Goal: Transaction & Acquisition: Purchase product/service

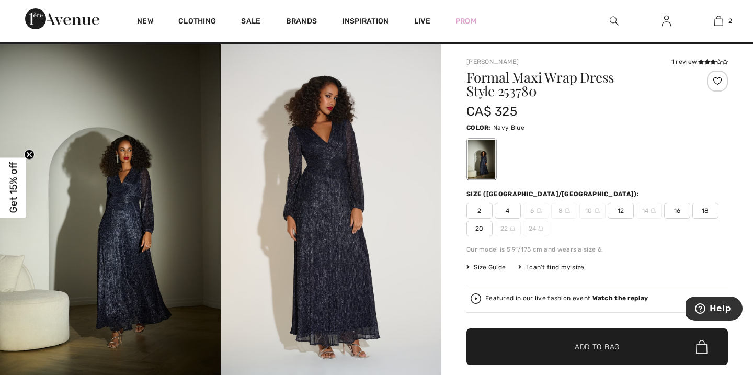
scroll to position [15, 0]
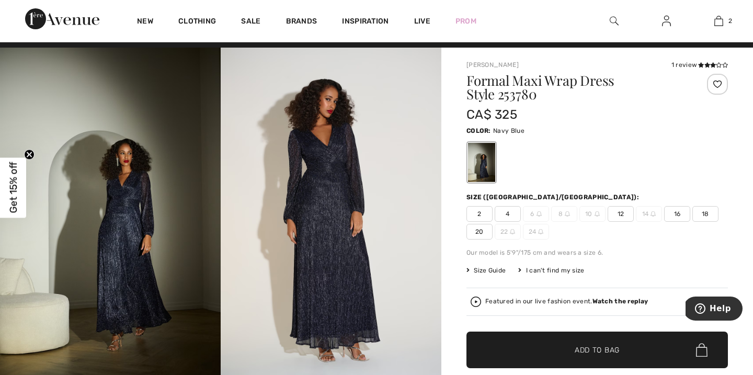
click at [676, 215] on span "16" at bounding box center [677, 214] width 26 height 16
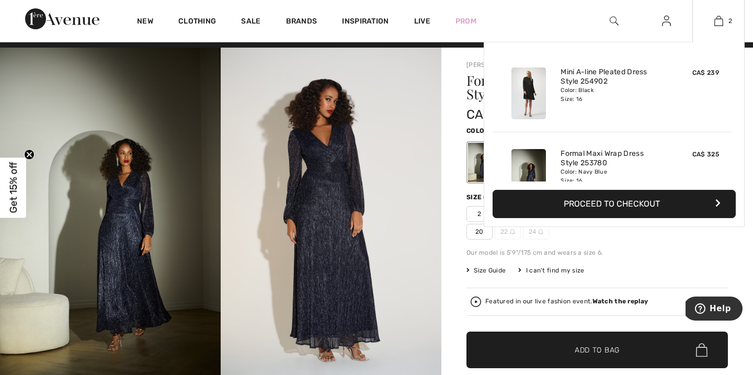
click at [594, 206] on button "Proceed to Checkout" at bounding box center [614, 204] width 243 height 28
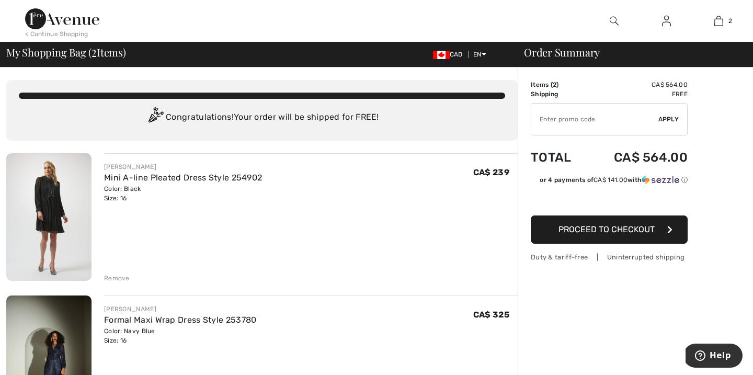
type input "NEW15"
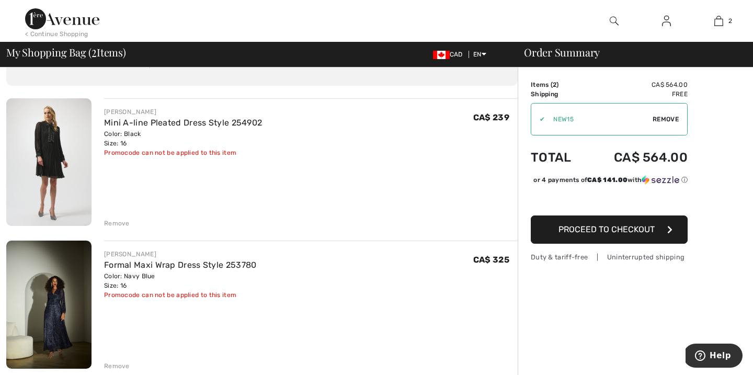
scroll to position [56, 0]
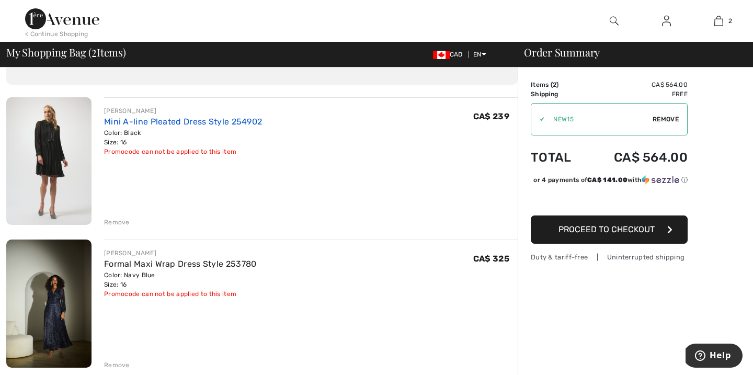
click at [202, 126] on link "Mini A-line Pleated Dress Style 254902" at bounding box center [183, 122] width 158 height 10
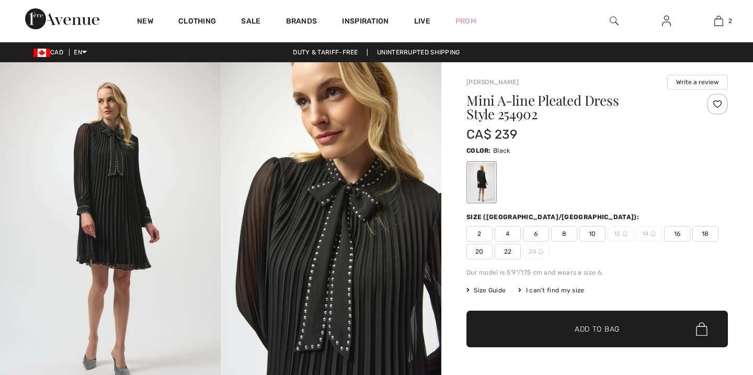
checkbox input "true"
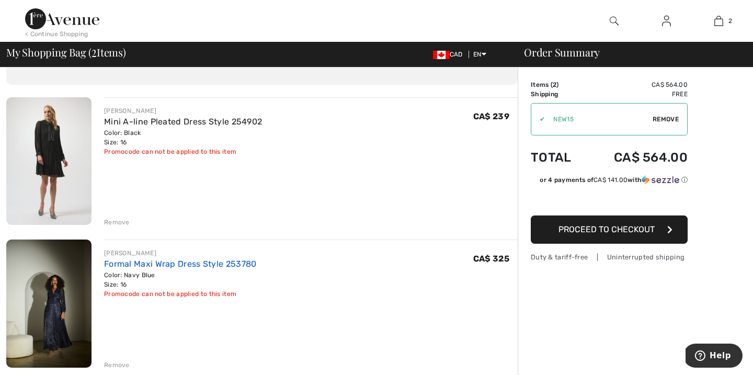
click at [133, 267] on link "Formal Maxi Wrap Dress Style 253780" at bounding box center [180, 264] width 153 height 10
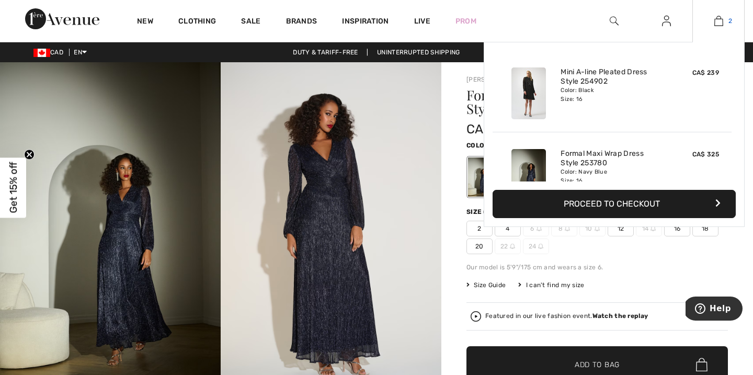
click at [722, 20] on img at bounding box center [719, 21] width 9 height 13
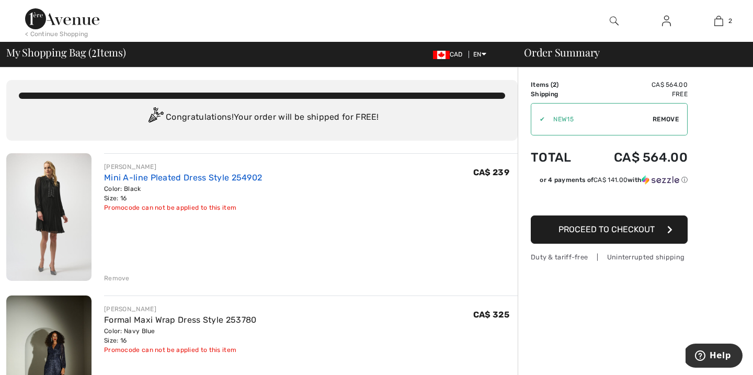
click at [224, 178] on link "Mini A-line Pleated Dress Style 254902" at bounding box center [183, 178] width 158 height 10
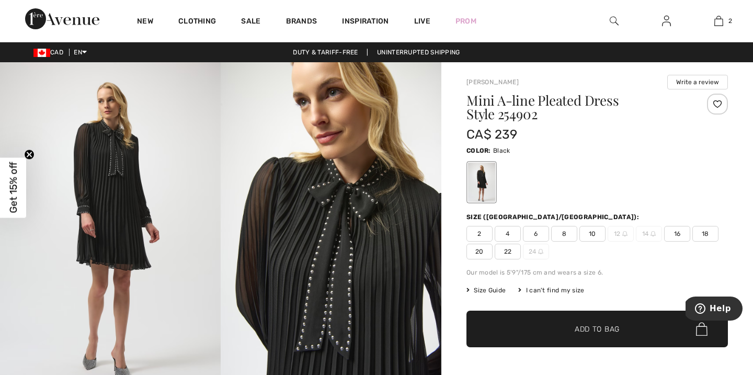
click at [613, 21] on img at bounding box center [614, 21] width 9 height 13
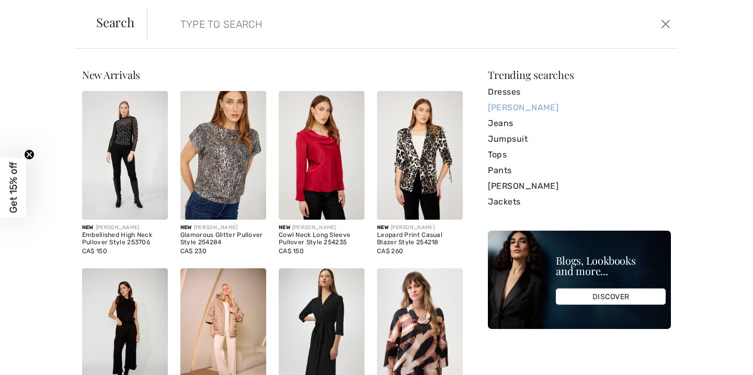
click at [537, 108] on link "[PERSON_NAME]" at bounding box center [579, 108] width 183 height 16
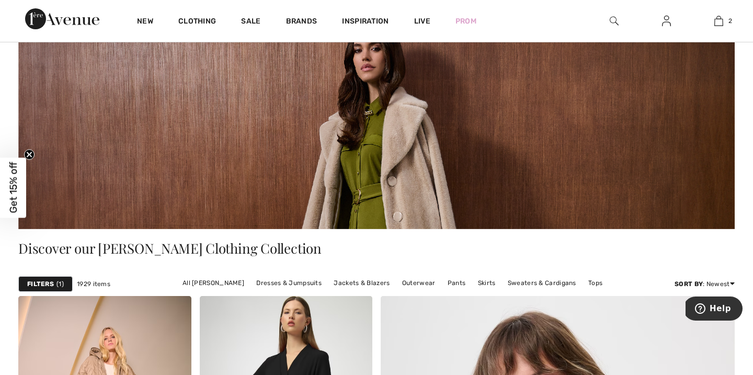
scroll to position [71, 0]
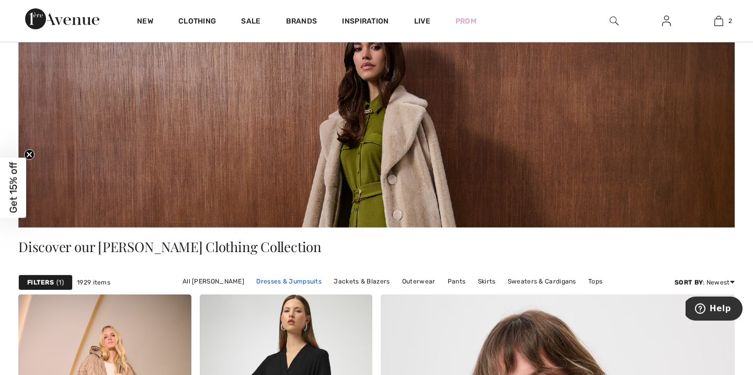
click at [297, 282] on link "Dresses & Jumpsuits" at bounding box center [289, 282] width 76 height 14
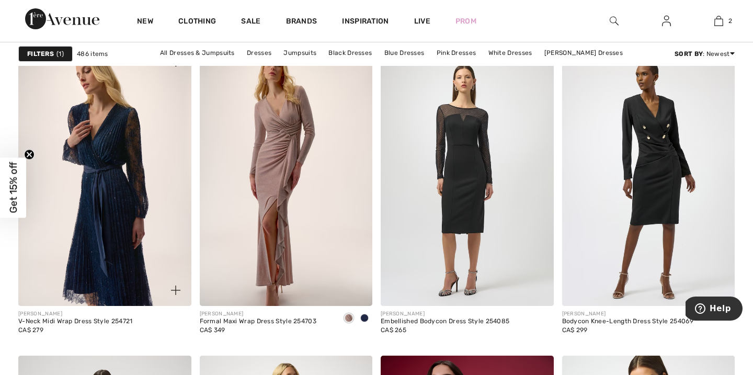
scroll to position [4203, 0]
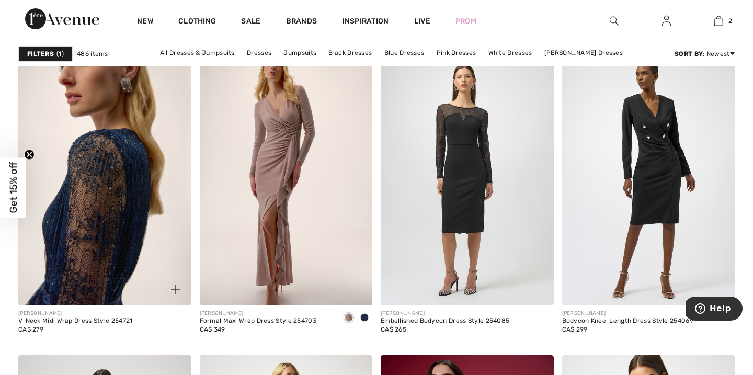
click at [133, 231] on img at bounding box center [104, 176] width 173 height 260
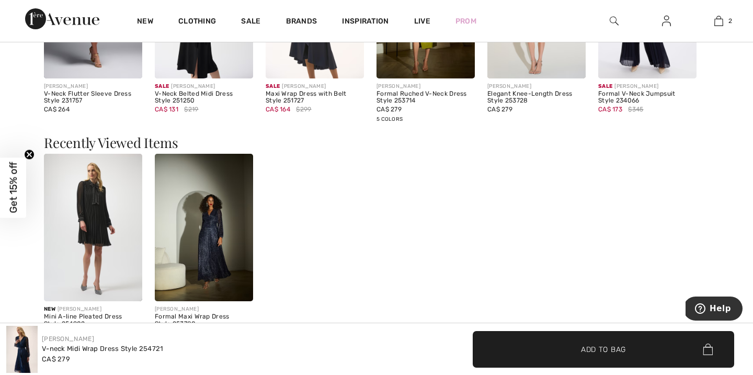
scroll to position [1155, 0]
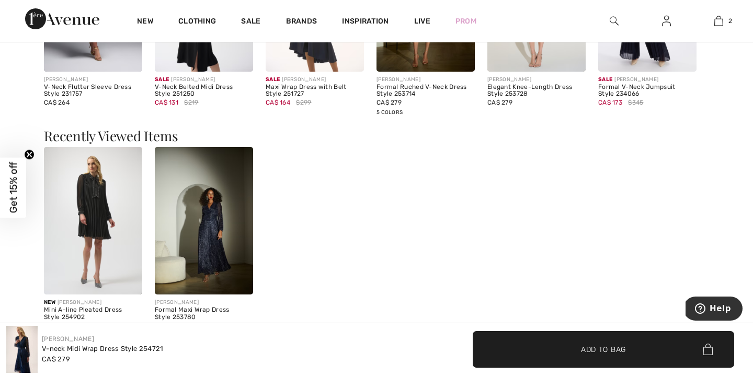
click at [212, 232] on img at bounding box center [204, 221] width 98 height 148
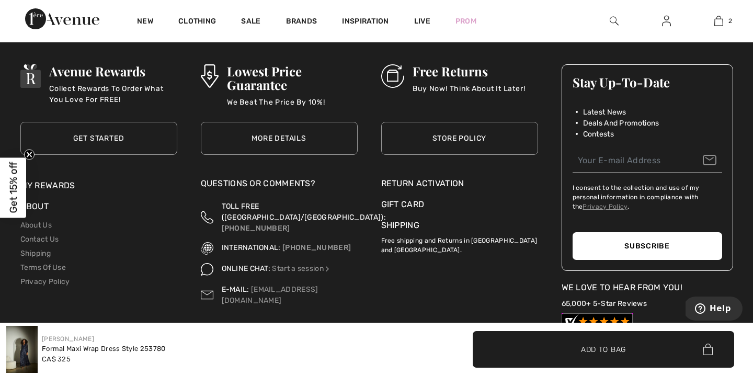
scroll to position [2022, 0]
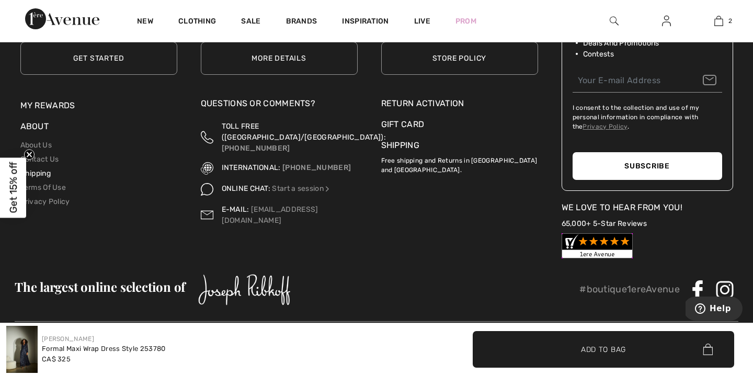
click at [43, 172] on link "Shipping" at bounding box center [35, 173] width 30 height 9
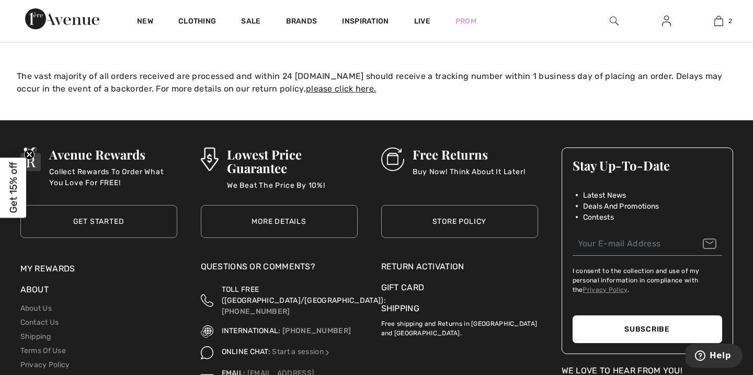
scroll to position [209, 0]
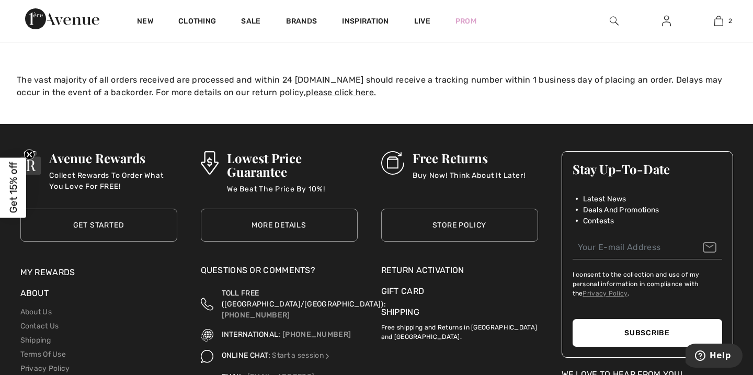
click at [452, 225] on link "Store Policy" at bounding box center [459, 225] width 157 height 33
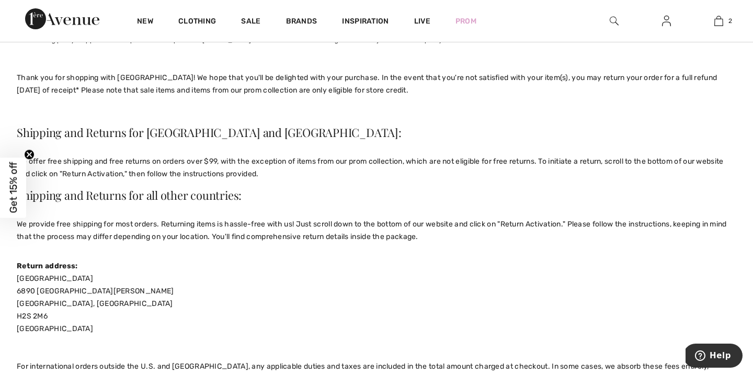
scroll to position [80, 0]
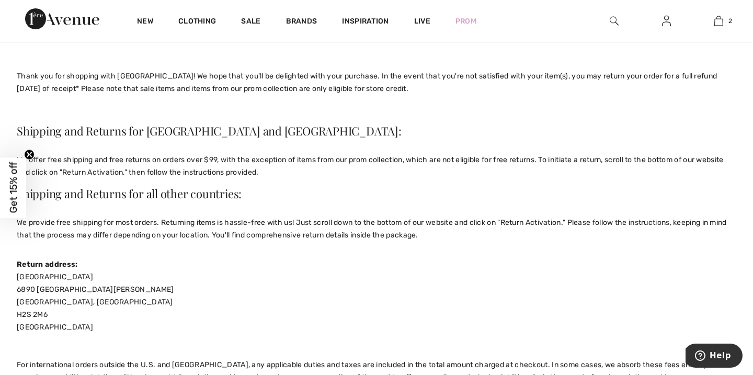
click at [13, 197] on span "Get 15% off" at bounding box center [13, 187] width 12 height 51
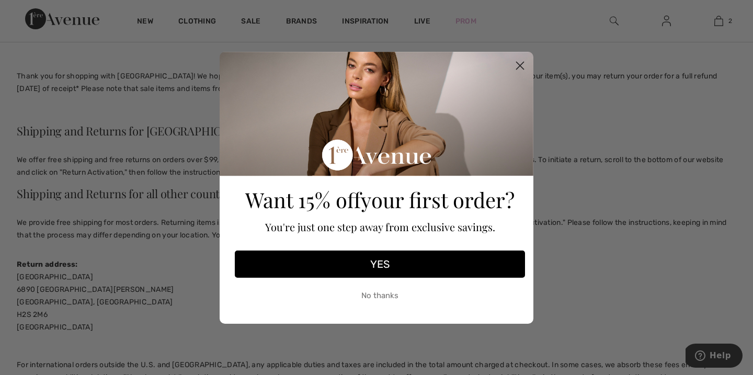
click at [386, 262] on button "YES" at bounding box center [380, 264] width 290 height 27
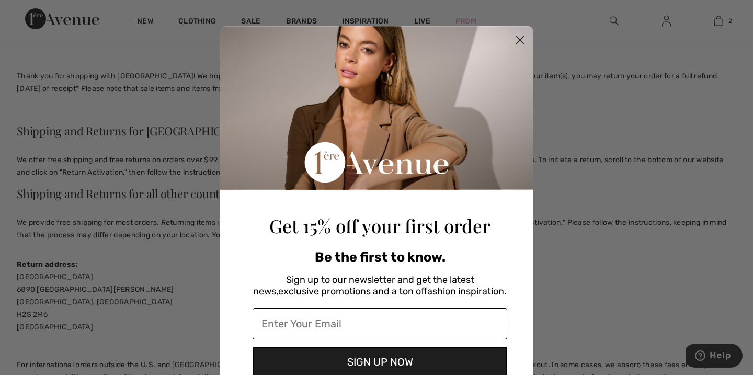
click at [279, 319] on input "Enter Your Email" at bounding box center [380, 323] width 255 height 31
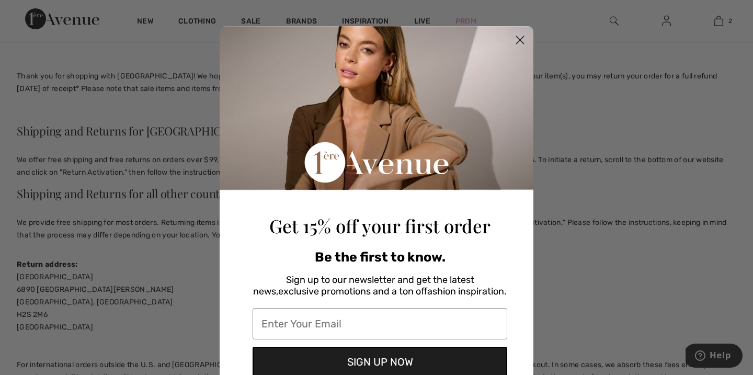
type input "lnimer@hotmail.com"
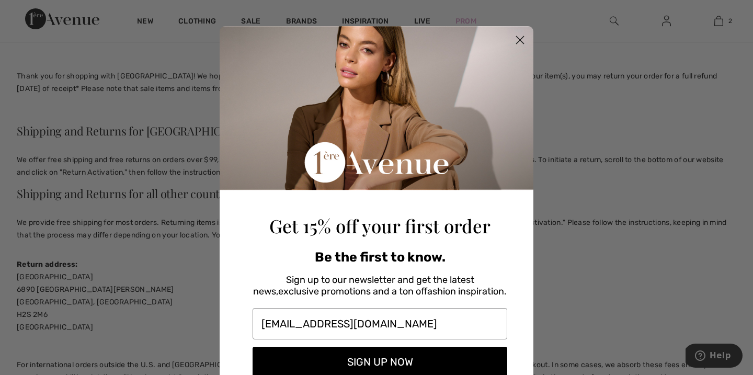
click at [367, 364] on button "SIGN UP NOW" at bounding box center [380, 362] width 255 height 30
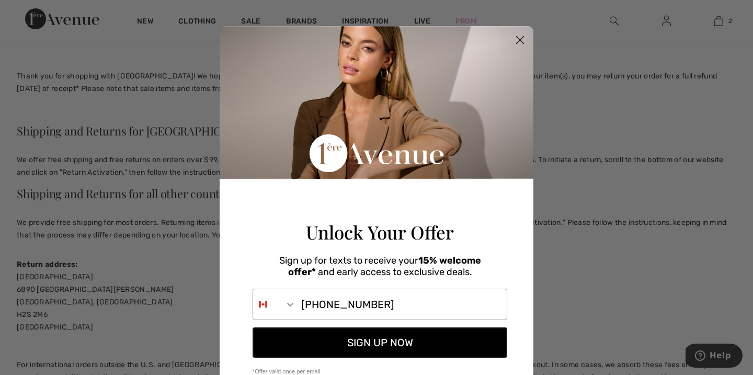
type input "519-242-7317"
click at [319, 353] on button "SIGN UP NOW" at bounding box center [380, 343] width 255 height 30
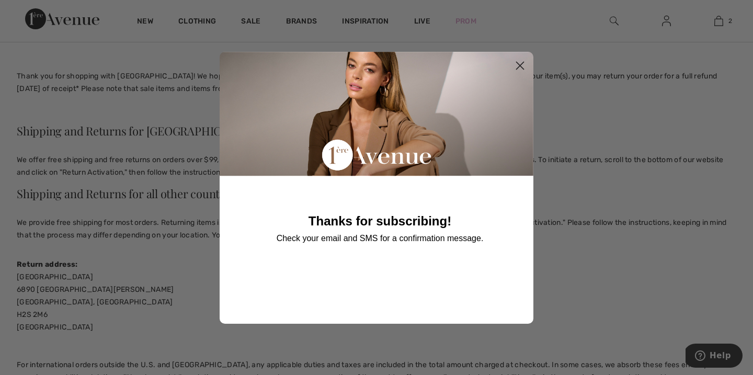
click at [519, 65] on circle "Close dialog" at bounding box center [520, 65] width 17 height 17
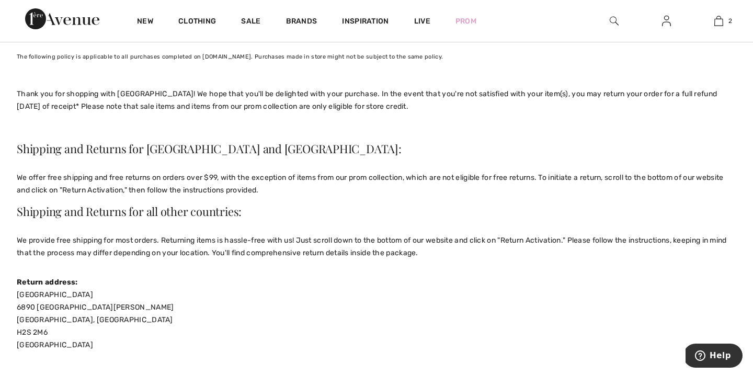
scroll to position [0, 0]
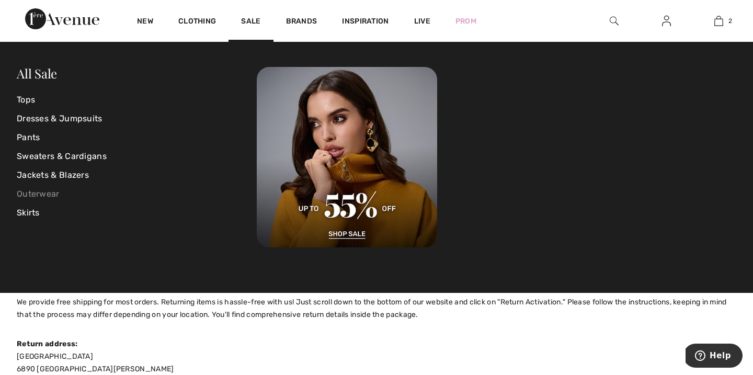
click at [51, 191] on link "Outerwear" at bounding box center [137, 194] width 240 height 19
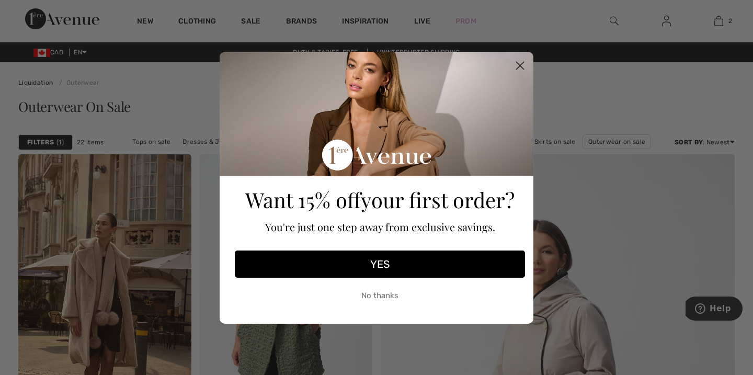
click at [521, 61] on circle "Close dialog" at bounding box center [520, 65] width 17 height 17
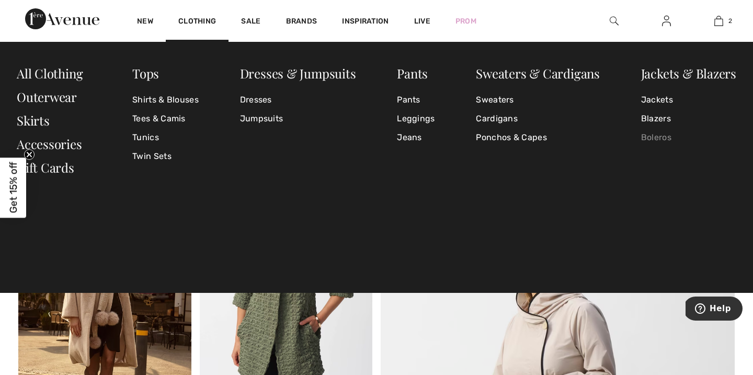
click at [655, 138] on link "Boleros" at bounding box center [688, 137] width 95 height 19
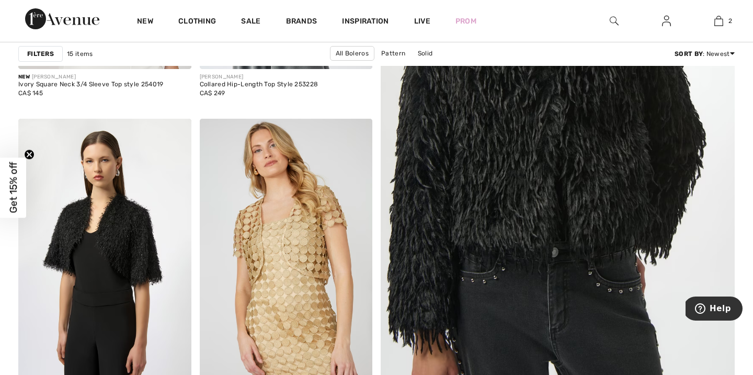
scroll to position [335, 0]
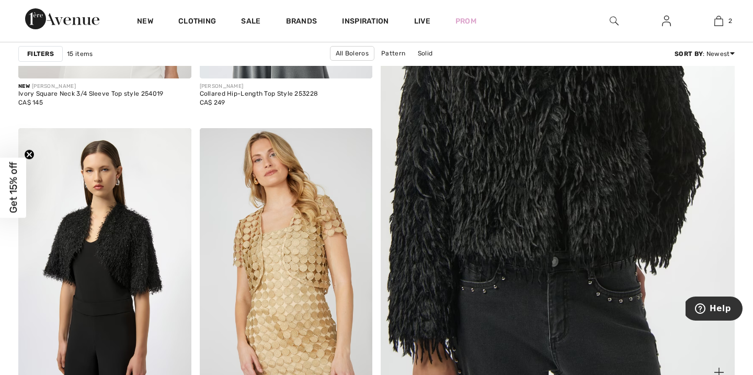
click at [562, 194] on img at bounding box center [557, 138] width 425 height 638
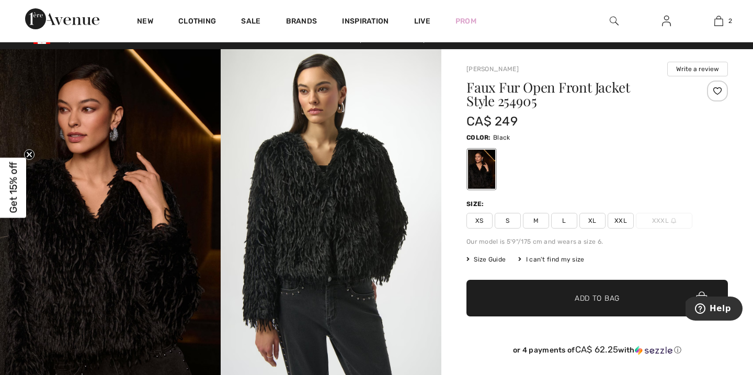
scroll to position [9, 0]
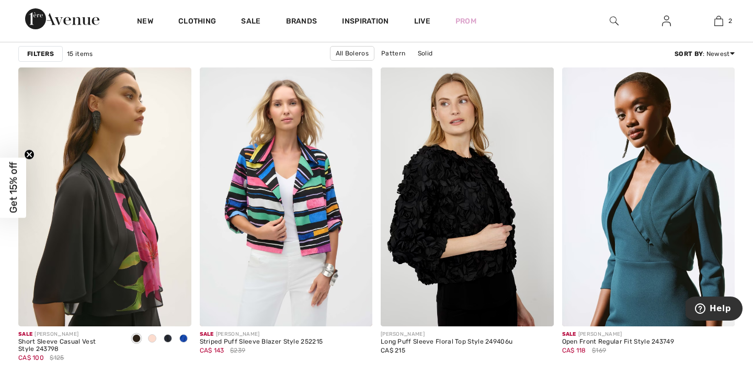
scroll to position [707, 0]
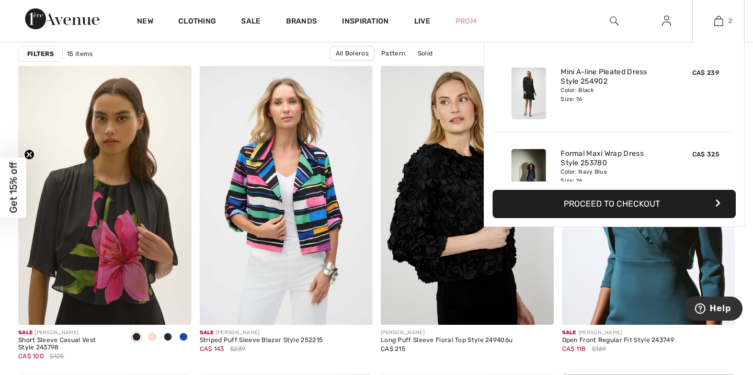
click at [720, 25] on img at bounding box center [719, 21] width 9 height 13
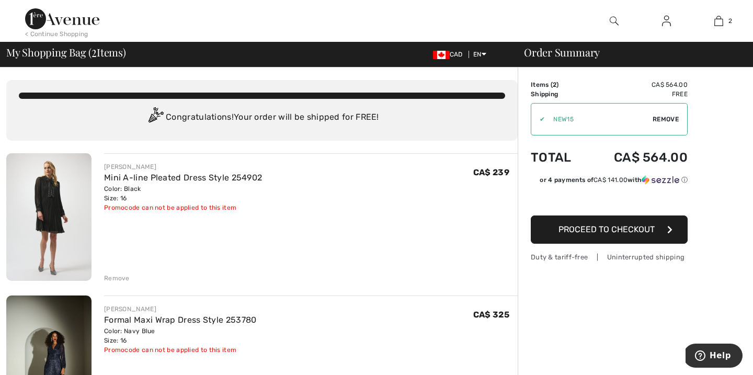
click at [671, 116] on span "Remove" at bounding box center [666, 119] width 26 height 9
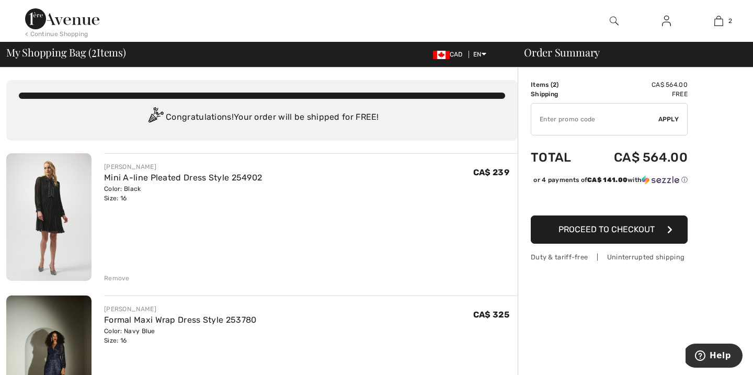
click at [547, 119] on input "TEXT" at bounding box center [595, 119] width 127 height 31
type input "FLASH15"
click at [668, 119] on span "Apply" at bounding box center [669, 119] width 21 height 9
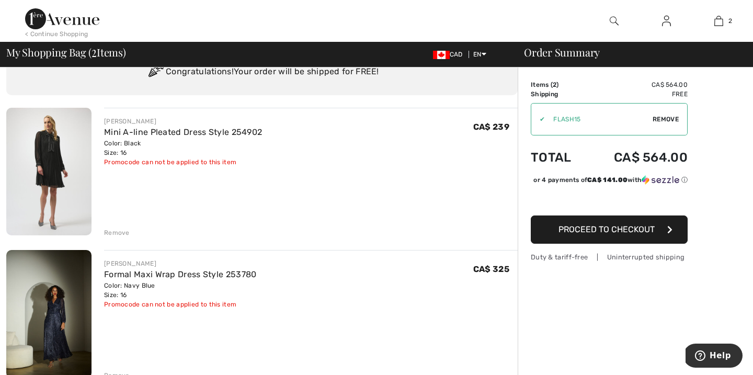
scroll to position [45, 0]
click at [668, 119] on span "Remove" at bounding box center [666, 119] width 26 height 9
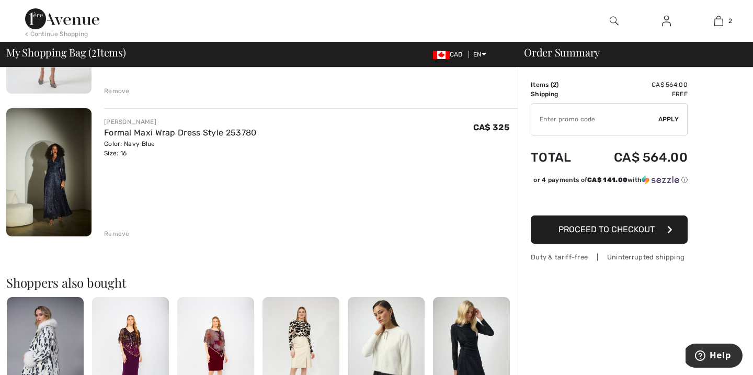
scroll to position [188, 0]
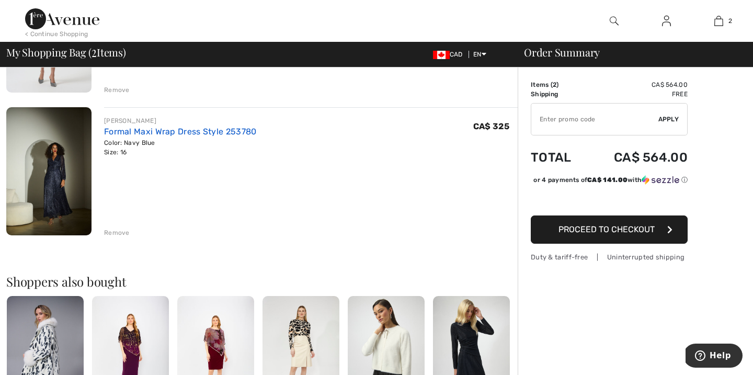
click at [162, 131] on link "Formal Maxi Wrap Dress Style 253780" at bounding box center [180, 132] width 153 height 10
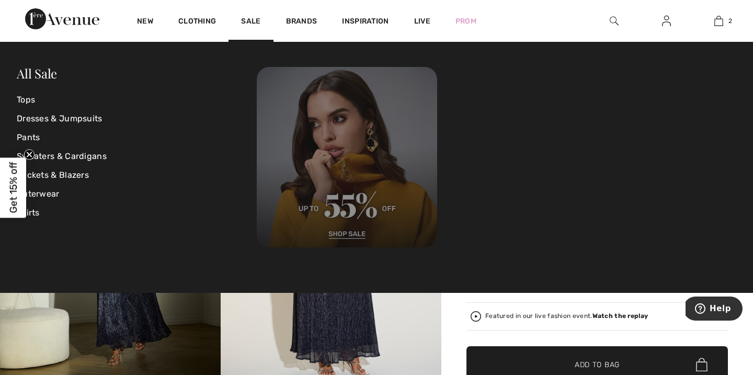
click at [341, 184] on img at bounding box center [347, 157] width 181 height 181
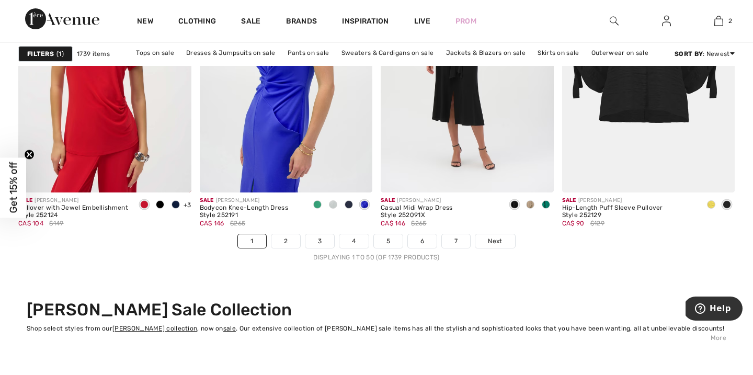
scroll to position [4641, 0]
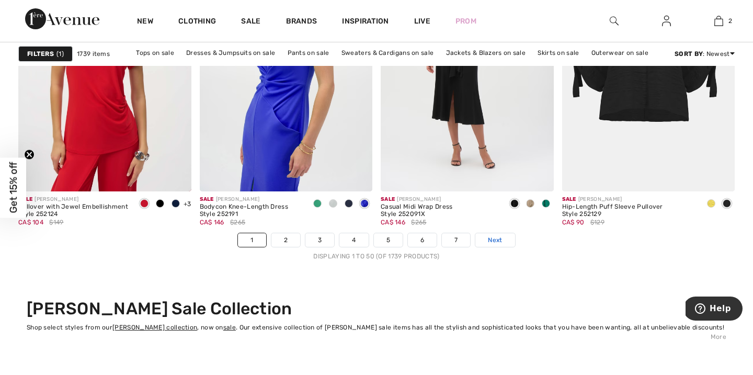
click at [498, 236] on span "Next" at bounding box center [495, 239] width 14 height 9
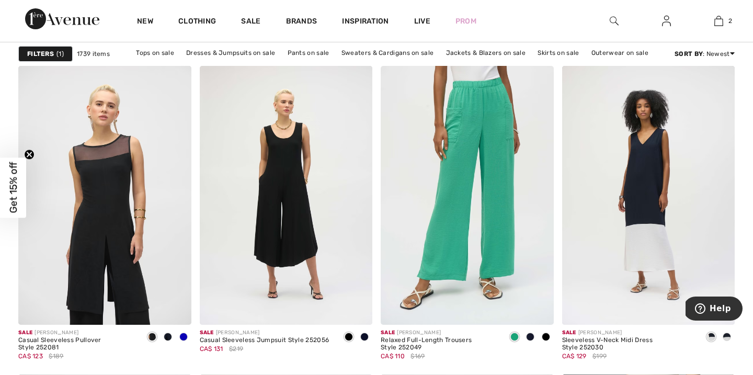
scroll to position [3886, 0]
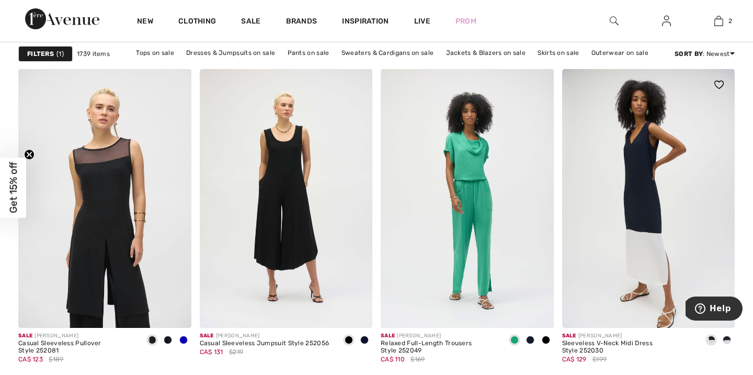
click at [666, 186] on img at bounding box center [648, 199] width 173 height 260
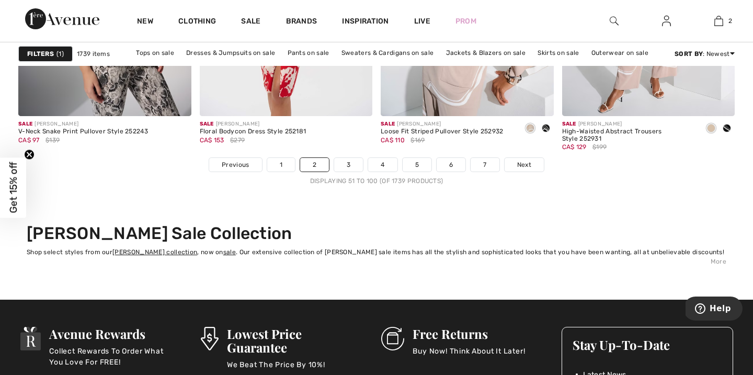
scroll to position [4733, 0]
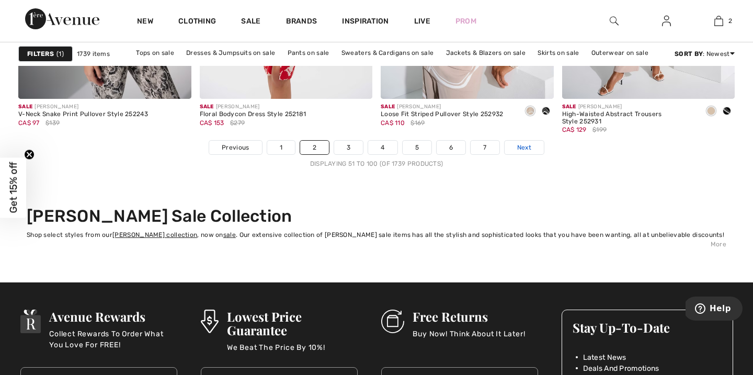
click at [517, 146] on span "Next" at bounding box center [524, 147] width 14 height 9
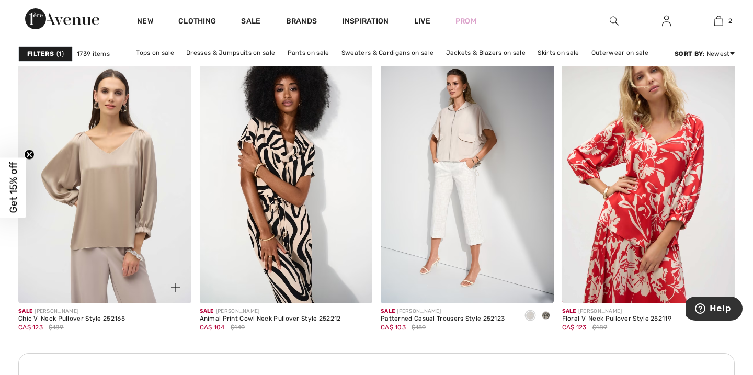
scroll to position [2102, 0]
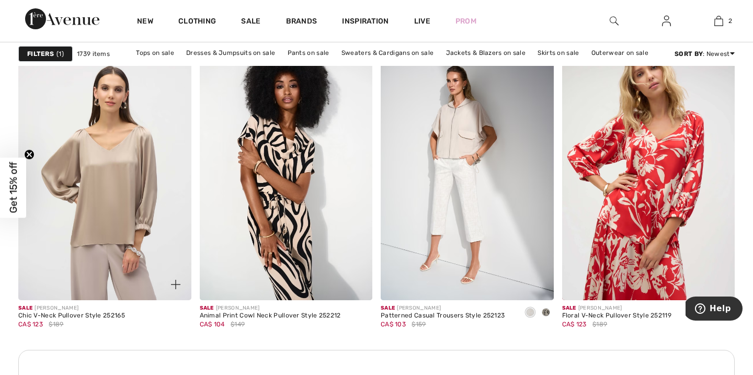
click at [105, 184] on img at bounding box center [104, 171] width 173 height 260
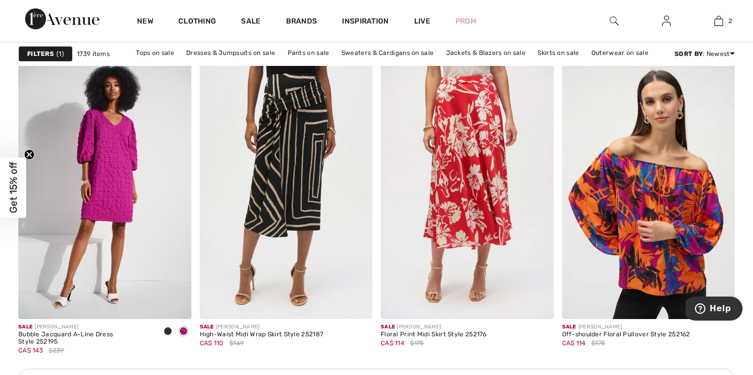
scroll to position [3466, 0]
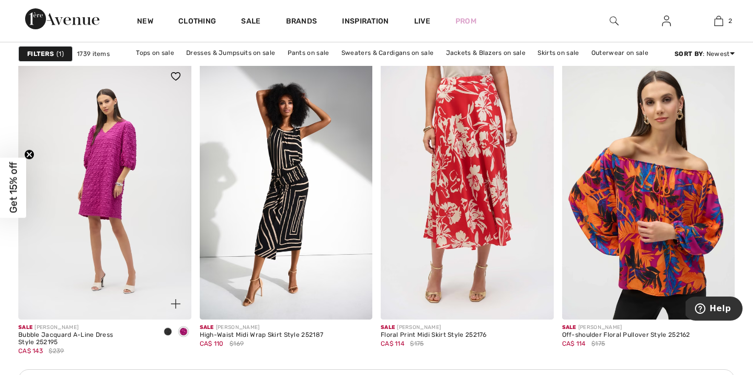
click at [136, 216] on img at bounding box center [104, 191] width 173 height 260
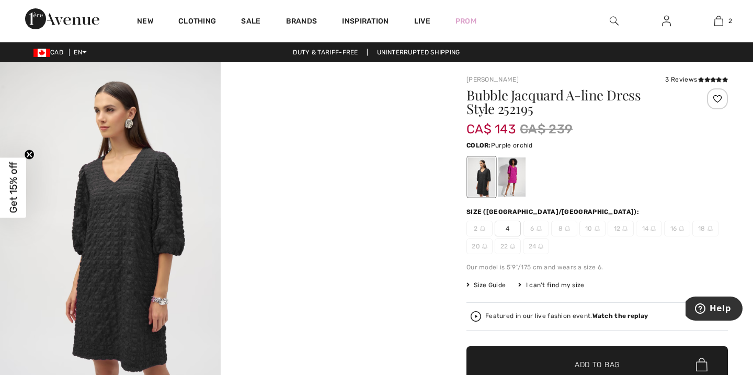
click at [517, 178] on div at bounding box center [512, 176] width 27 height 39
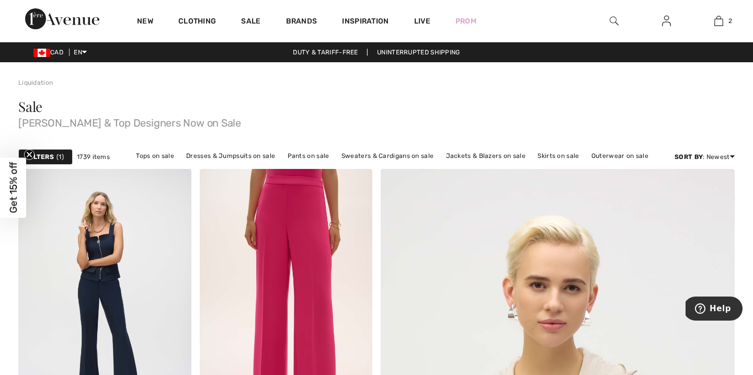
click at [612, 24] on img at bounding box center [614, 21] width 9 height 13
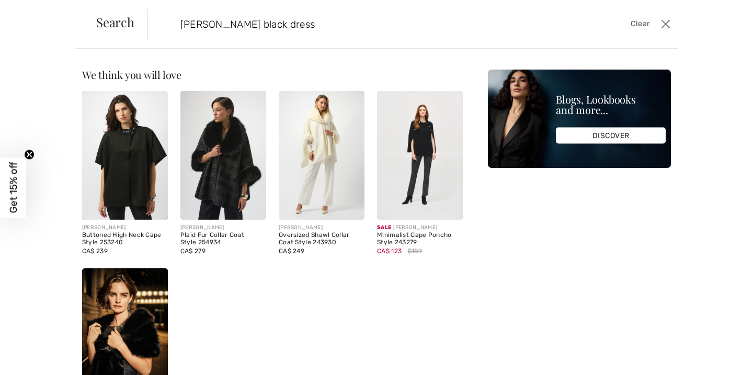
type input "joseph wrap black dress"
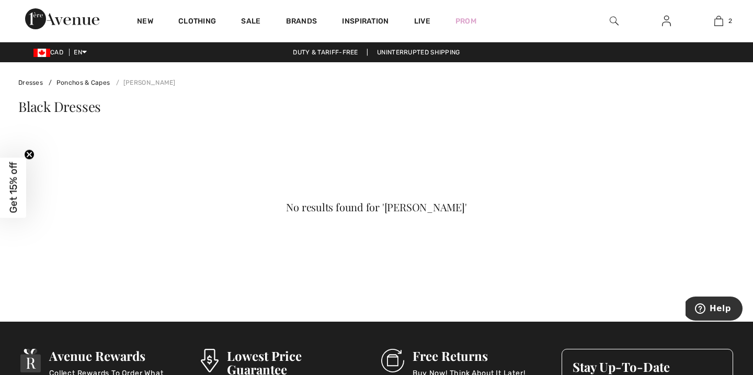
click at [612, 20] on img at bounding box center [614, 21] width 9 height 13
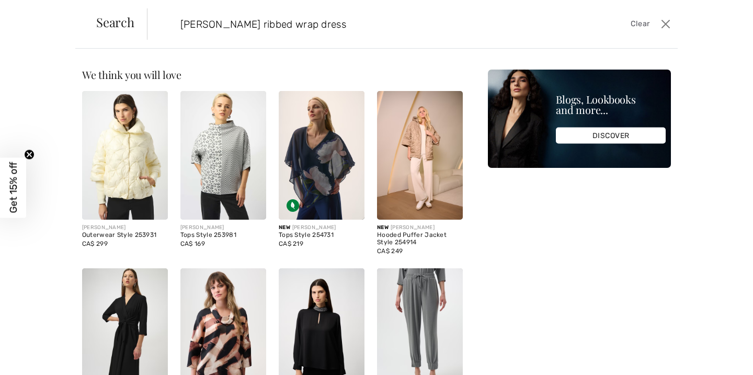
type input "[PERSON_NAME] ribbed wrap dress"
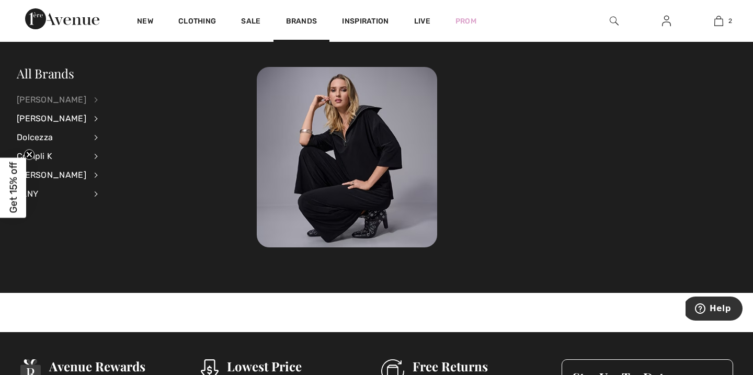
click at [44, 98] on div "[PERSON_NAME]" at bounding box center [52, 100] width 70 height 19
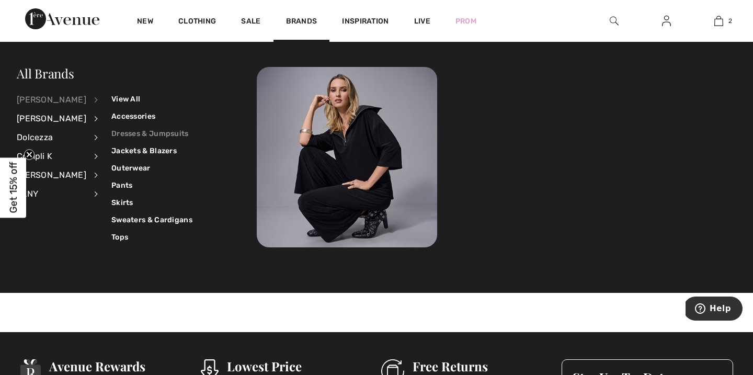
click at [128, 130] on link "Dresses & Jumpsuits" at bounding box center [151, 133] width 81 height 17
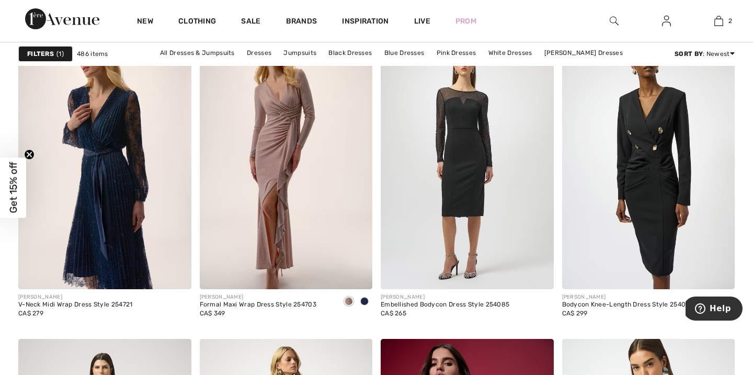
scroll to position [4228, 0]
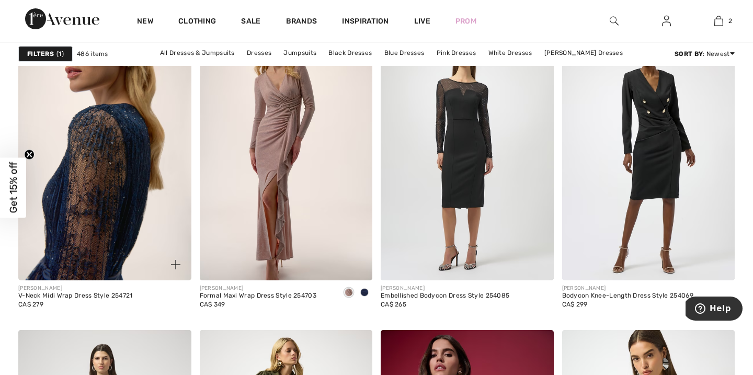
click at [117, 173] on img at bounding box center [104, 151] width 173 height 260
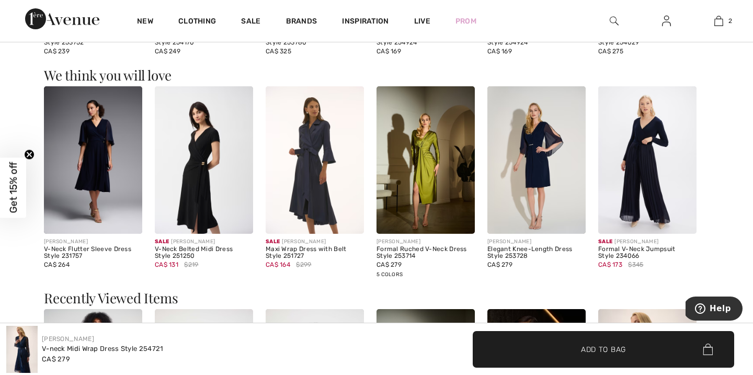
scroll to position [994, 0]
click at [314, 187] on img at bounding box center [315, 160] width 98 height 148
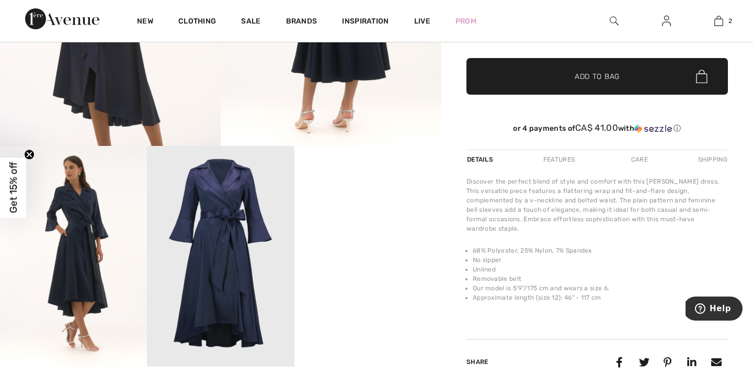
scroll to position [252, 0]
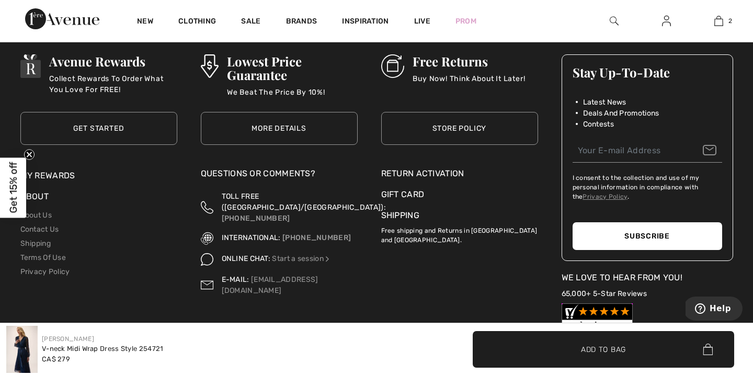
scroll to position [1810, 0]
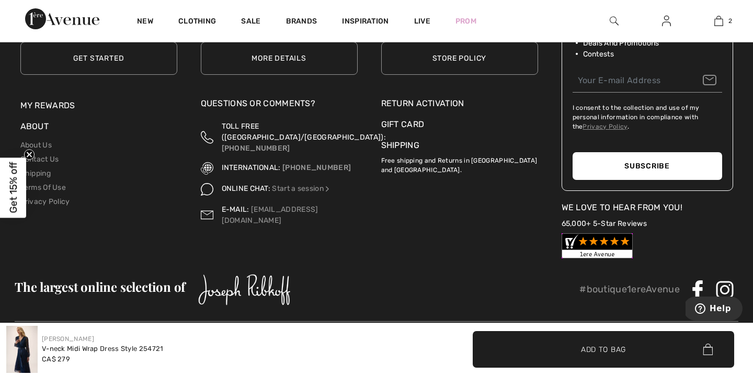
click at [27, 153] on circle "Close teaser" at bounding box center [30, 155] width 10 height 10
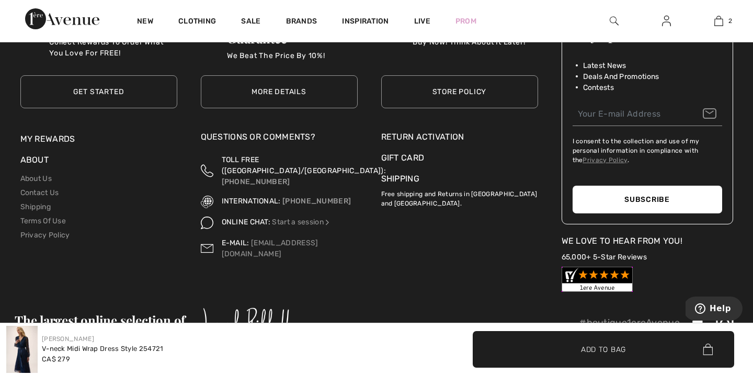
scroll to position [1720, 0]
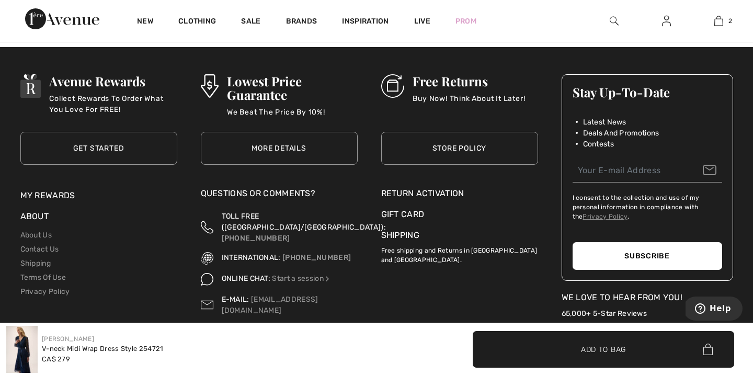
click at [448, 149] on link "Store Policy" at bounding box center [459, 148] width 157 height 33
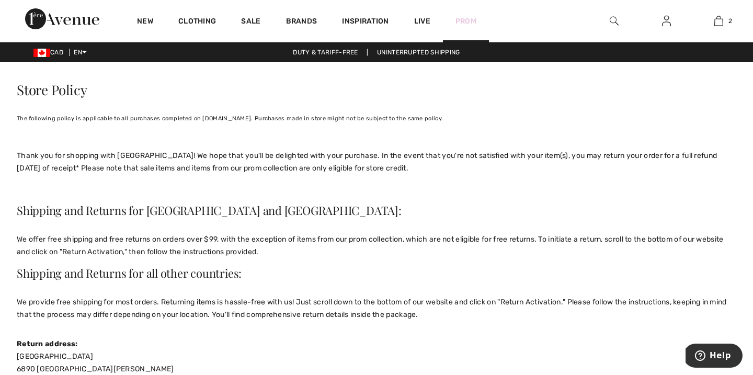
click at [467, 21] on link "Prom" at bounding box center [466, 21] width 21 height 11
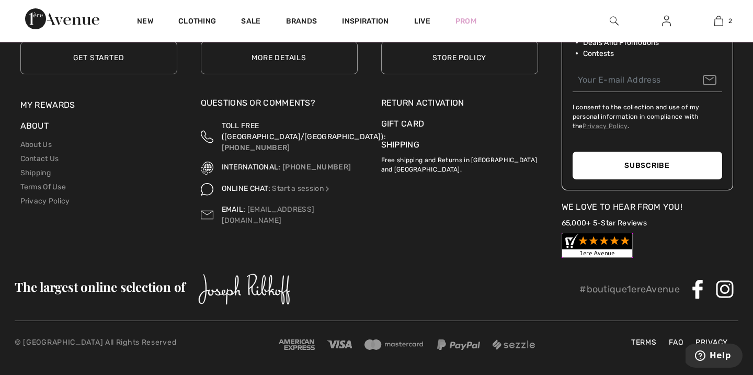
scroll to position [1320, 0]
click at [462, 74] on link "Store Policy" at bounding box center [459, 57] width 157 height 33
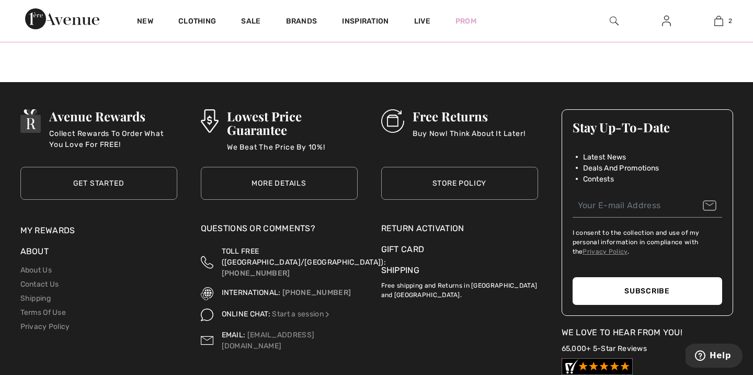
scroll to position [1319, 0]
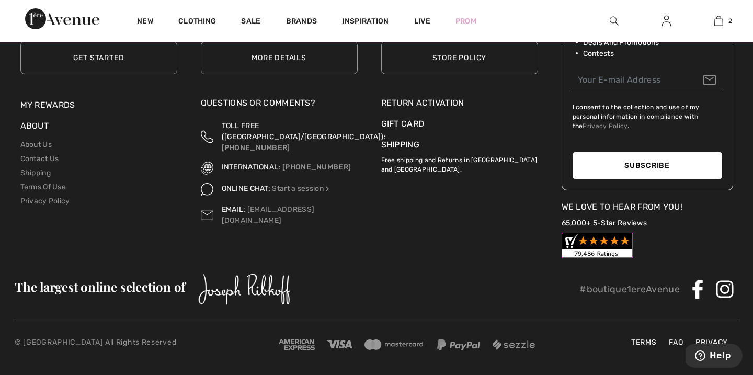
click at [603, 258] on img at bounding box center [597, 245] width 71 height 25
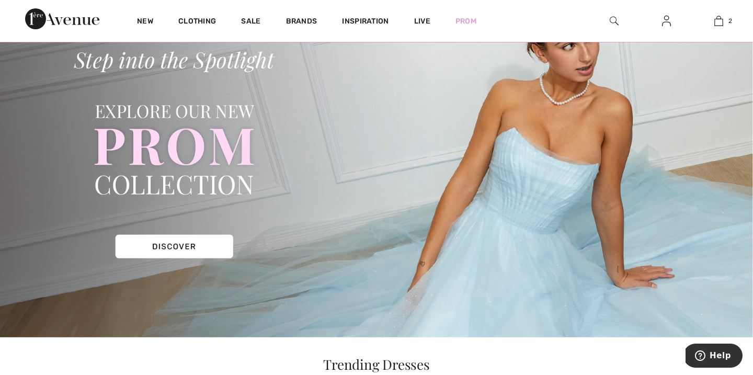
scroll to position [0, 0]
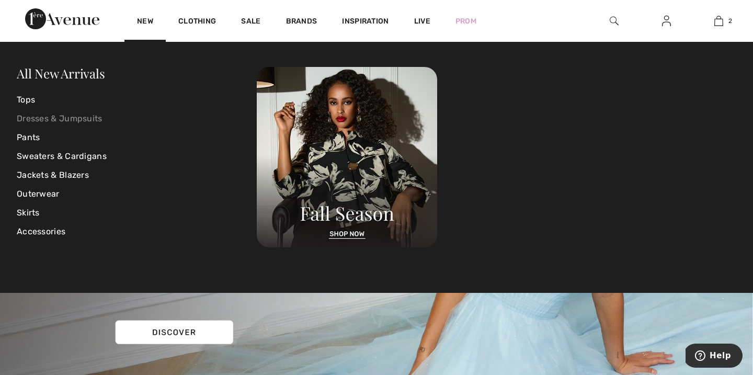
click at [60, 118] on link "Dresses & Jumpsuits" at bounding box center [137, 118] width 240 height 19
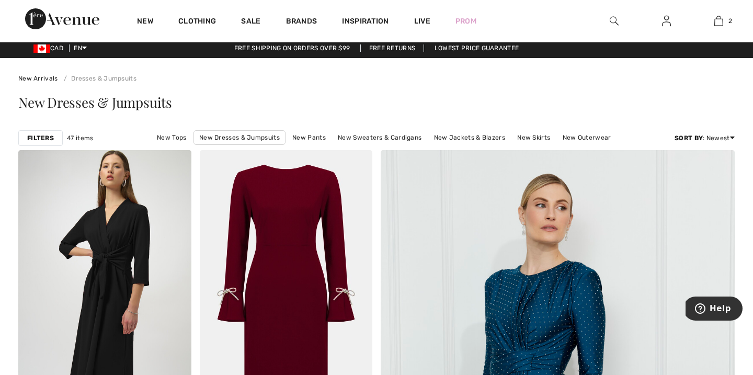
scroll to position [1, 0]
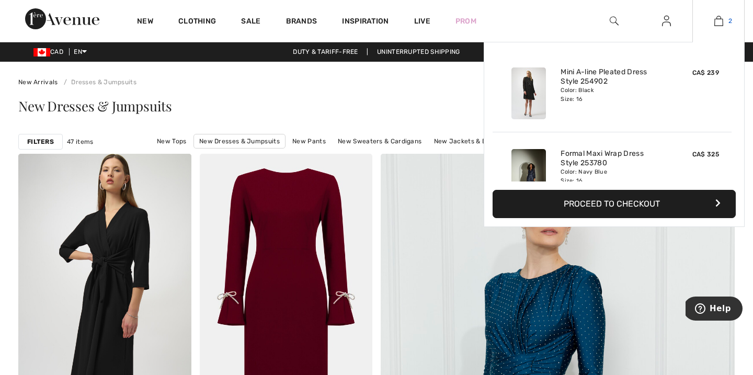
click at [719, 22] on img at bounding box center [719, 21] width 9 height 13
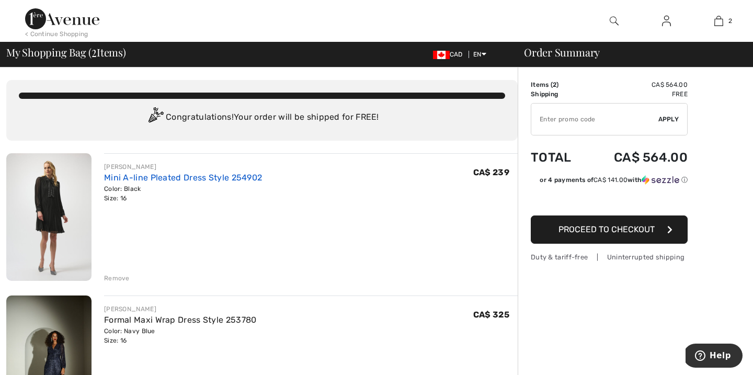
click at [214, 182] on link "Mini A-line Pleated Dress Style 254902" at bounding box center [183, 178] width 158 height 10
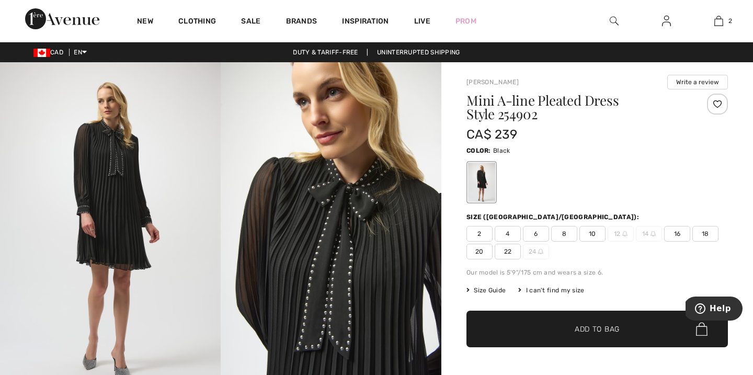
click at [645, 234] on span "14" at bounding box center [649, 234] width 26 height 16
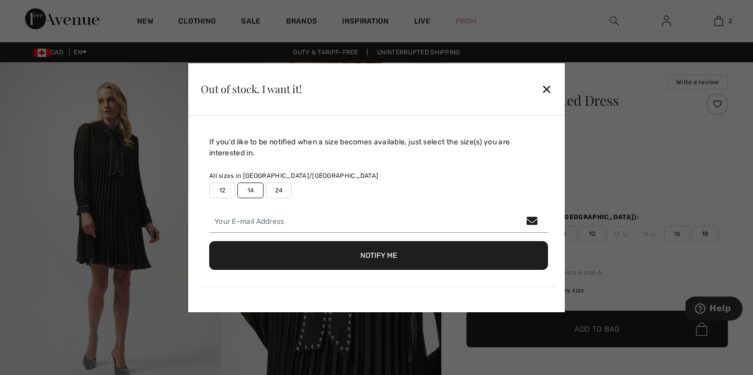
click at [490, 288] on div "If you'd like to be notified when a size becomes available, just select the siz…" at bounding box center [376, 214] width 377 height 197
click at [550, 88] on div "✕" at bounding box center [547, 89] width 11 height 22
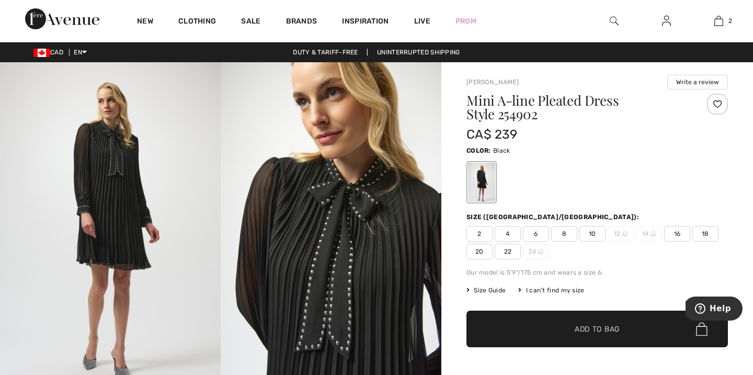
click at [497, 289] on span "Size Guide" at bounding box center [486, 290] width 39 height 9
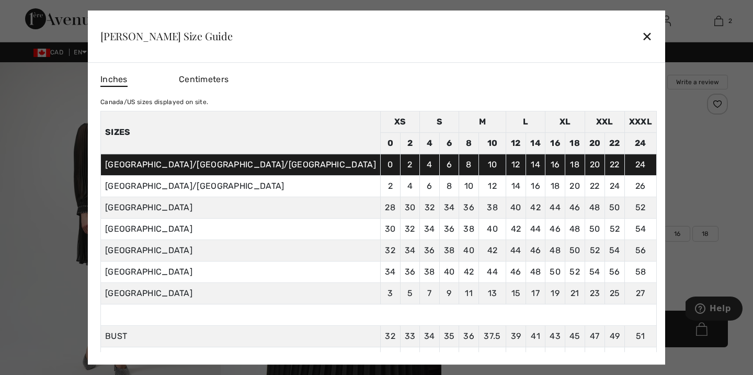
click at [642, 36] on div "✕" at bounding box center [647, 36] width 11 height 22
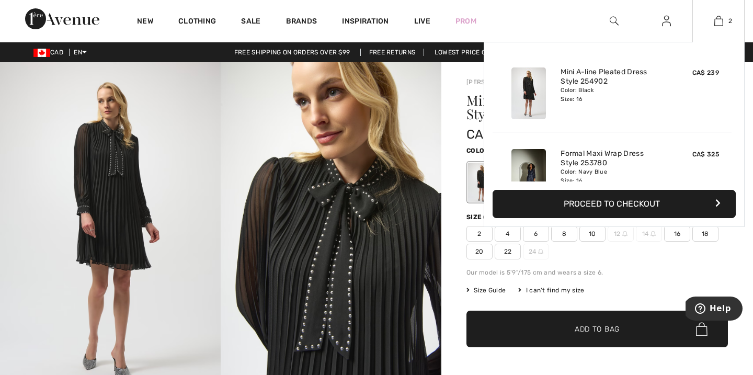
click at [599, 207] on button "Proceed to Checkout" at bounding box center [614, 204] width 243 height 28
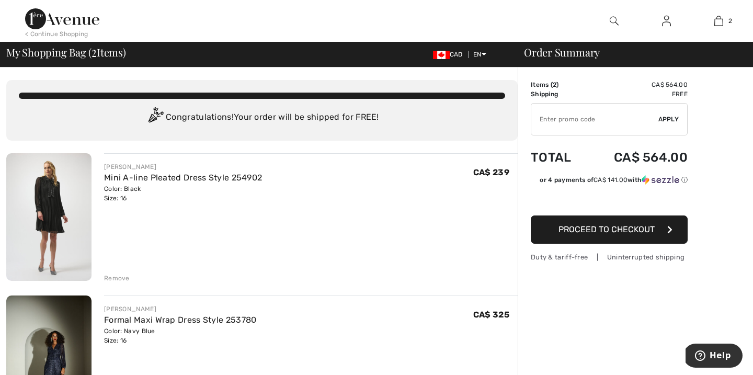
click at [593, 232] on span "Proceed to Checkout" at bounding box center [607, 229] width 96 height 10
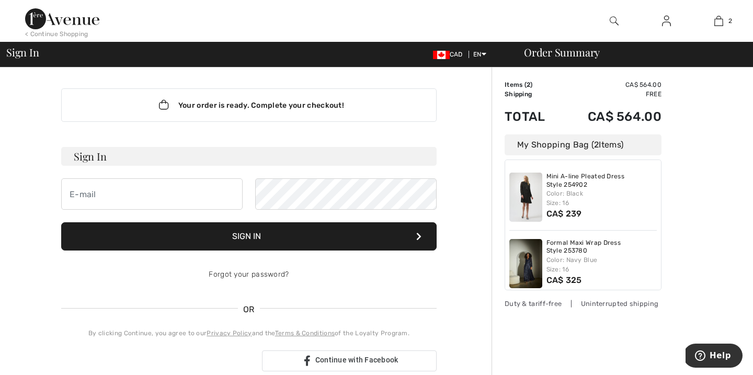
click at [665, 22] on img at bounding box center [666, 21] width 9 height 13
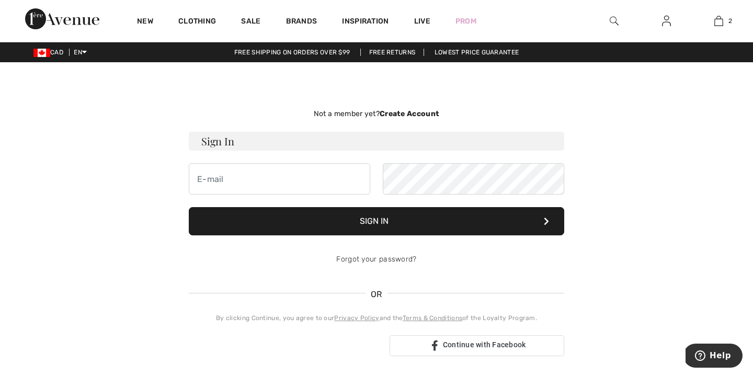
click at [418, 114] on strong "Create Account" at bounding box center [410, 113] width 60 height 9
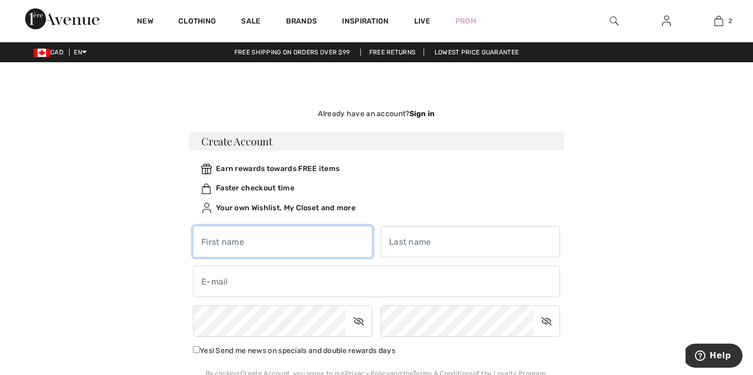
click at [229, 245] on input "text" at bounding box center [282, 241] width 179 height 31
type input "[PERSON_NAME]"
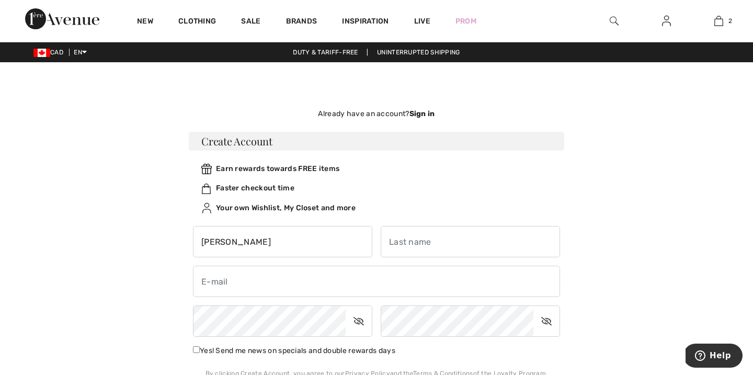
type input "Nimer"
type input "[EMAIL_ADDRESS][DOMAIN_NAME]"
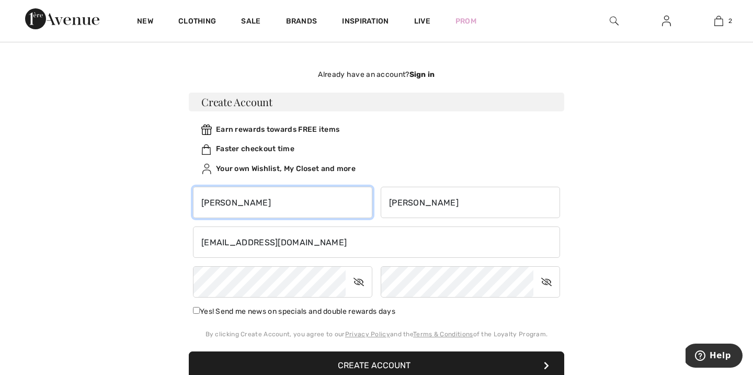
scroll to position [41, 0]
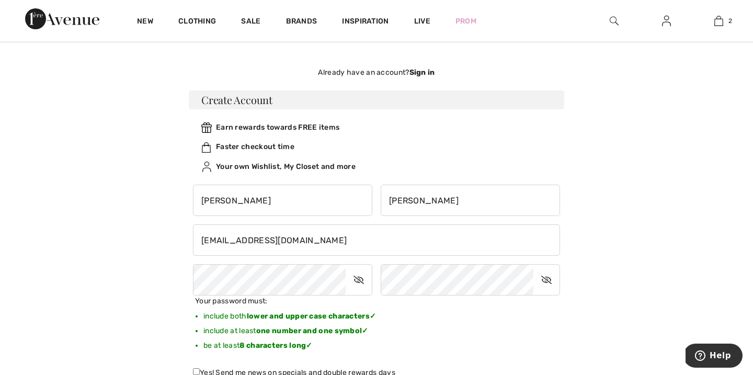
click at [360, 278] on icon at bounding box center [359, 280] width 26 height 24
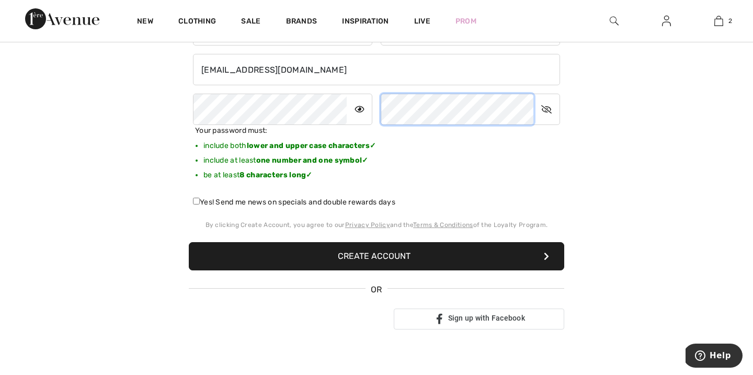
scroll to position [213, 0]
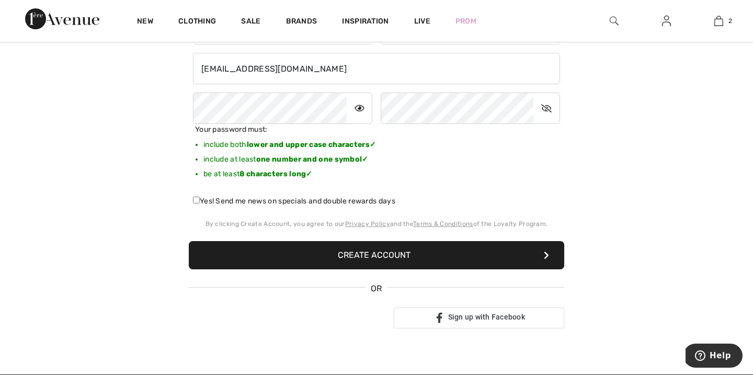
click at [351, 252] on button "Create Account" at bounding box center [377, 255] width 376 height 28
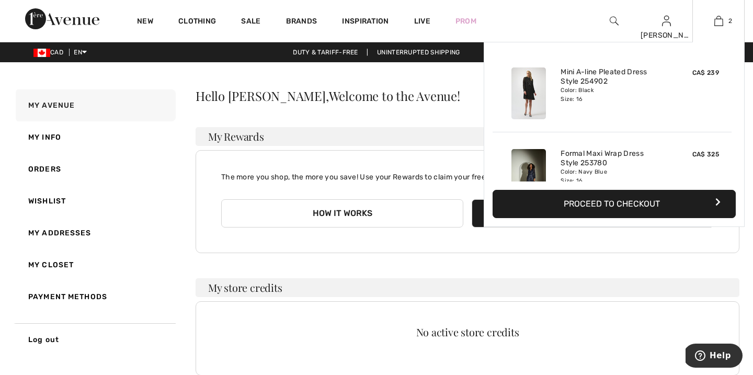
click at [597, 208] on button "Proceed to Checkout" at bounding box center [614, 204] width 243 height 28
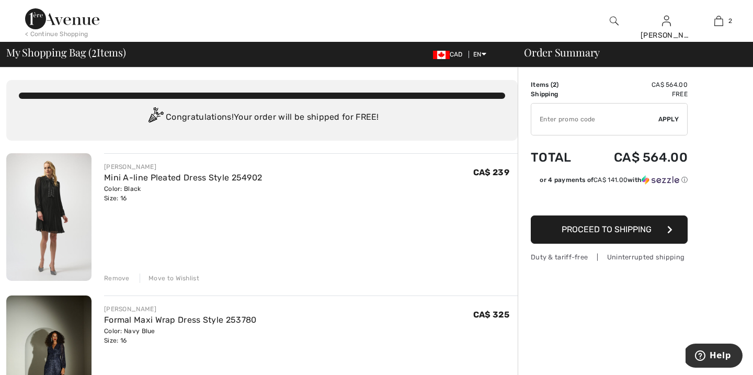
type input "FLASH15"
type input "NEW15"
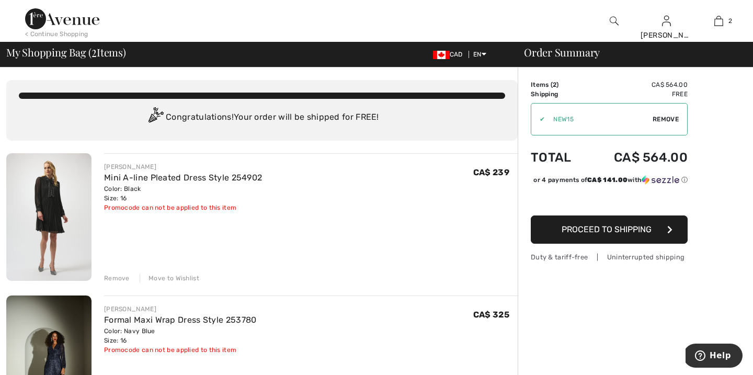
click at [566, 229] on span "Proceed to Shipping" at bounding box center [607, 229] width 90 height 10
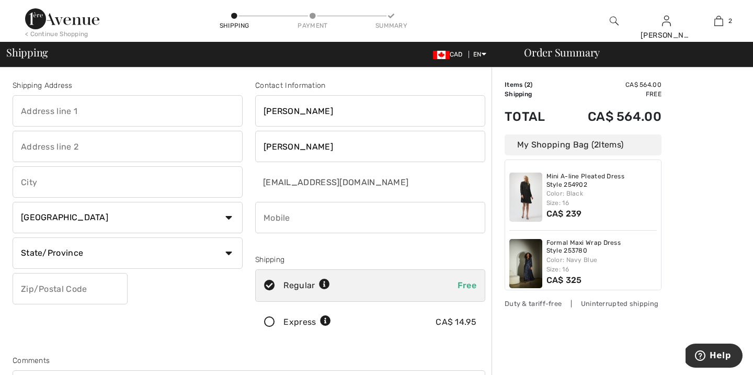
click at [66, 109] on input "text" at bounding box center [128, 110] width 230 height 31
type input "[STREET_ADDRESS]"
type input "Waterloo"
select select "ON"
type input "N2T 2B9"
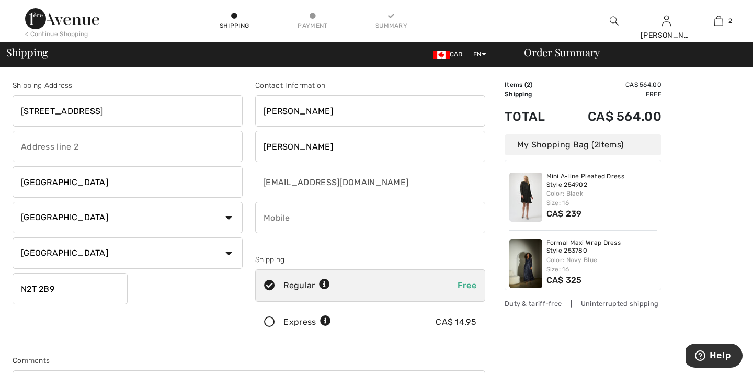
type input "5192427317"
type input "N2T2B9"
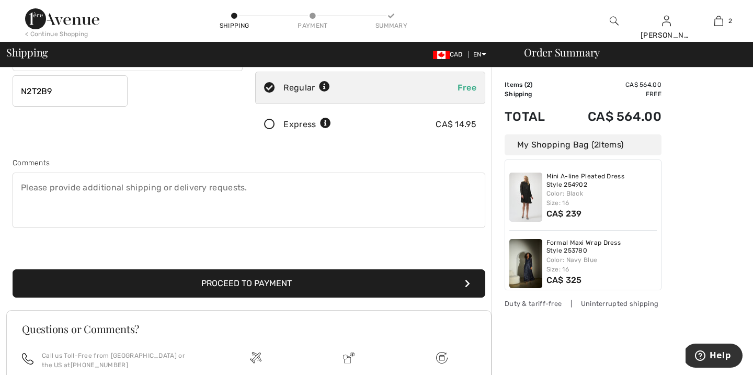
scroll to position [199, 0]
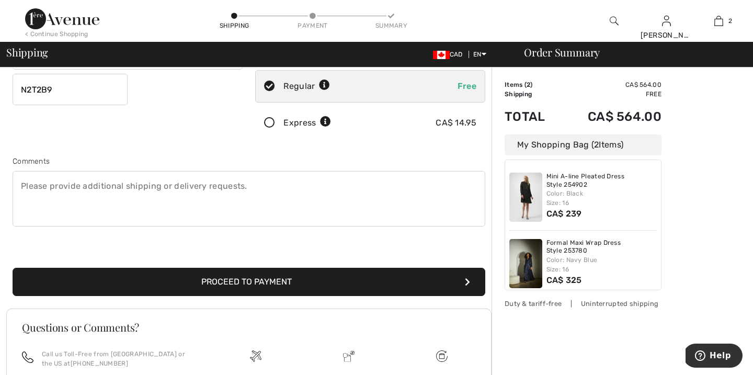
click at [208, 283] on button "Proceed to Payment" at bounding box center [249, 282] width 473 height 28
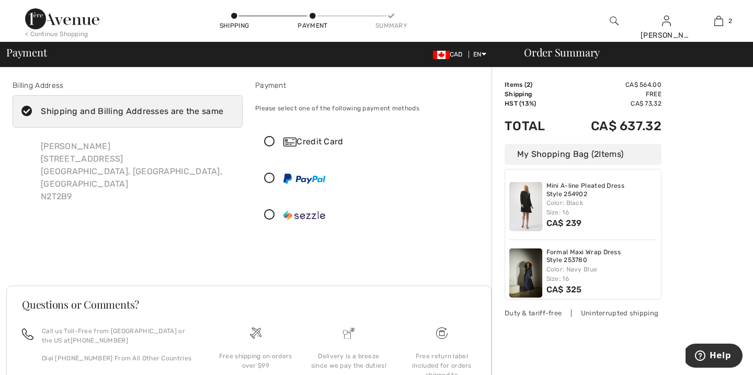
click at [269, 142] on icon at bounding box center [270, 142] width 28 height 11
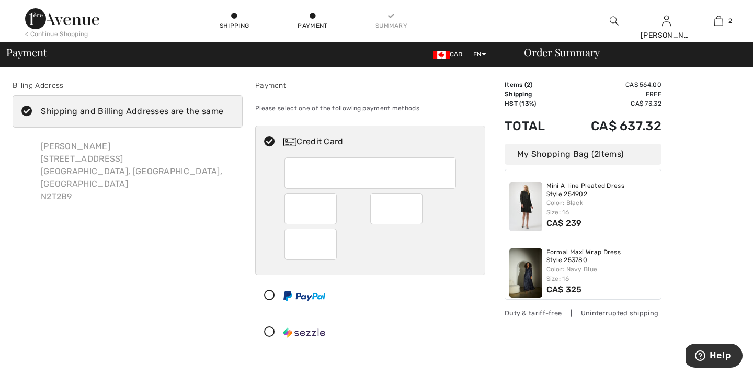
click at [379, 311] on div at bounding box center [366, 295] width 221 height 31
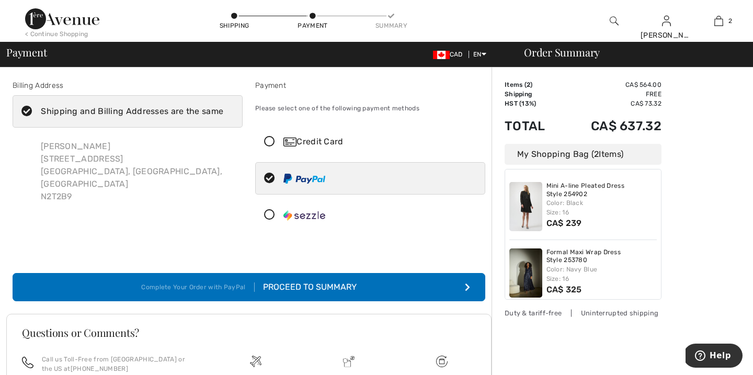
click at [334, 143] on div "Credit Card" at bounding box center [381, 142] width 195 height 13
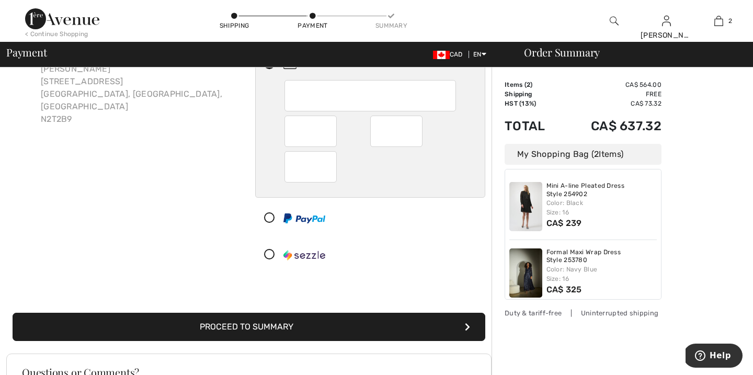
scroll to position [82, 0]
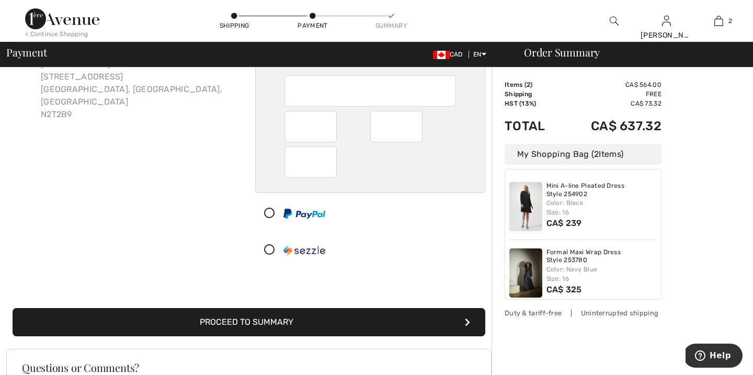
click at [330, 324] on button "Proceed to Summary" at bounding box center [249, 322] width 473 height 28
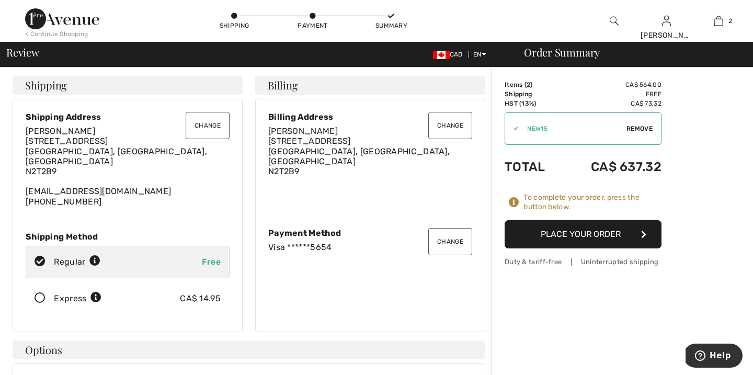
click at [537, 235] on button "Place Your Order" at bounding box center [583, 234] width 157 height 28
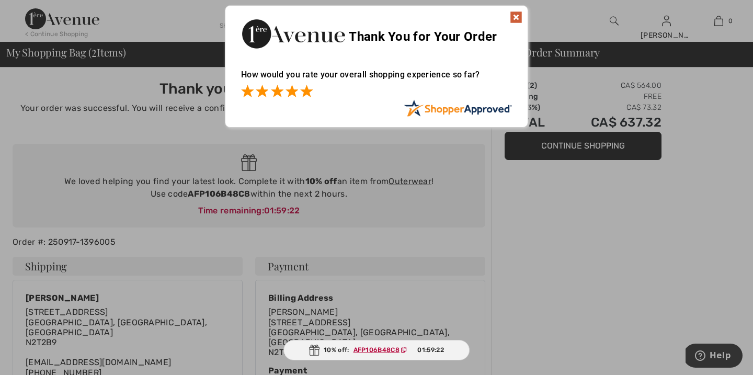
click at [305, 90] on span at bounding box center [306, 91] width 13 height 13
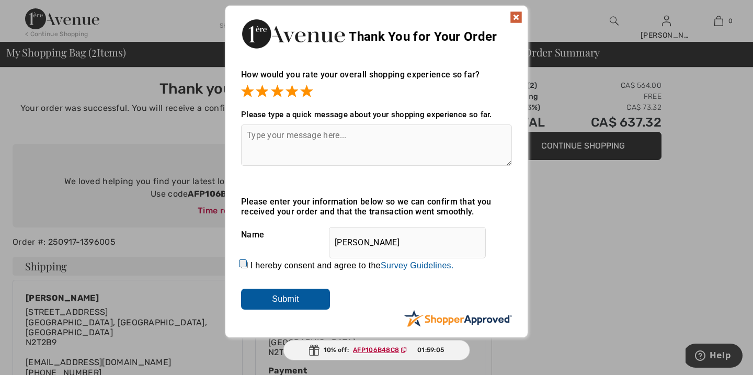
click at [517, 18] on img at bounding box center [516, 17] width 13 height 13
